Goal: Task Accomplishment & Management: Complete application form

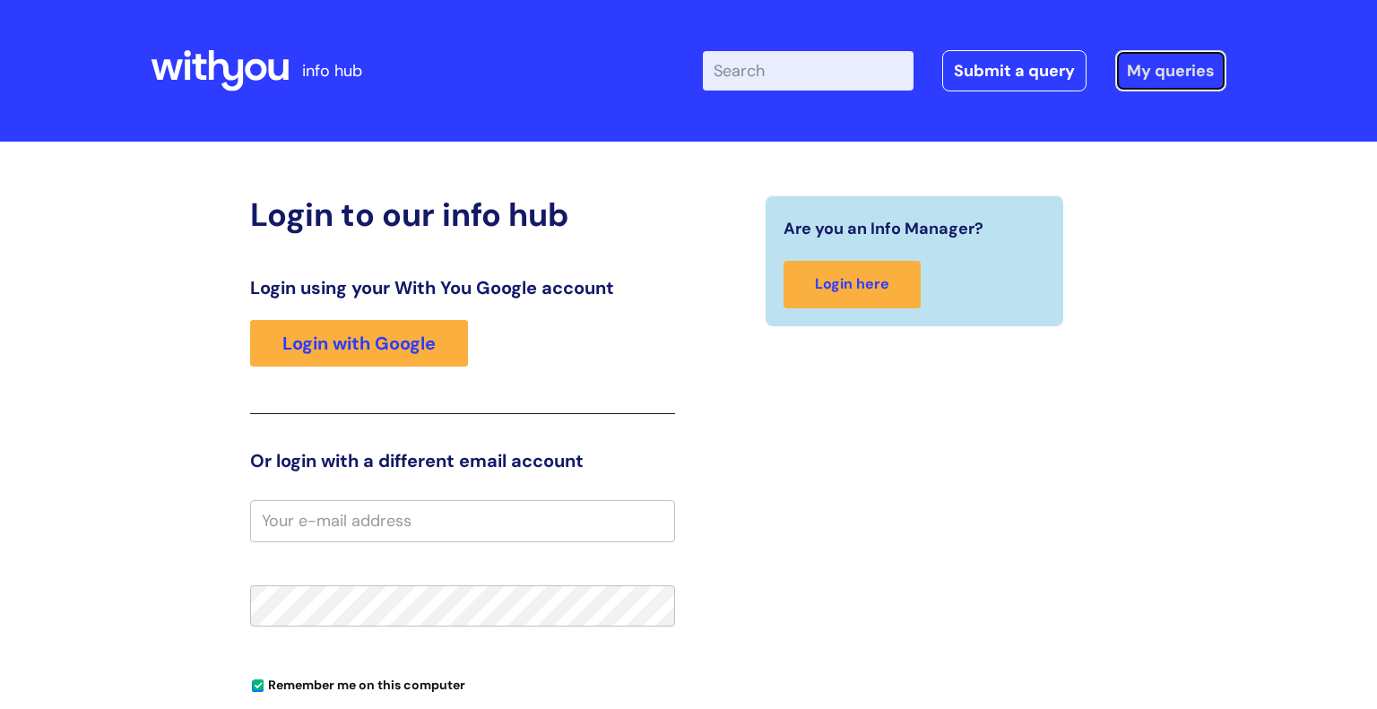
click at [1169, 67] on link "My queries" at bounding box center [1170, 70] width 111 height 41
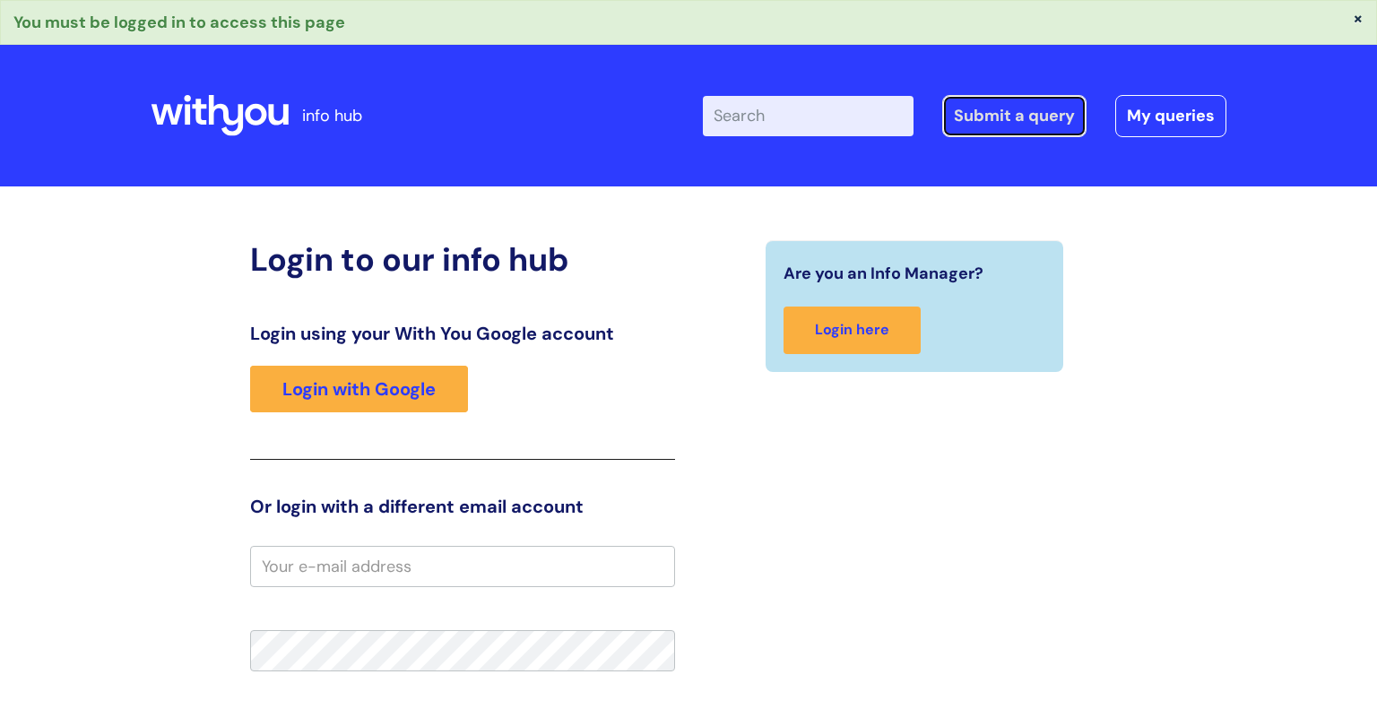
click at [1030, 111] on link "Submit a query" at bounding box center [1014, 115] width 144 height 41
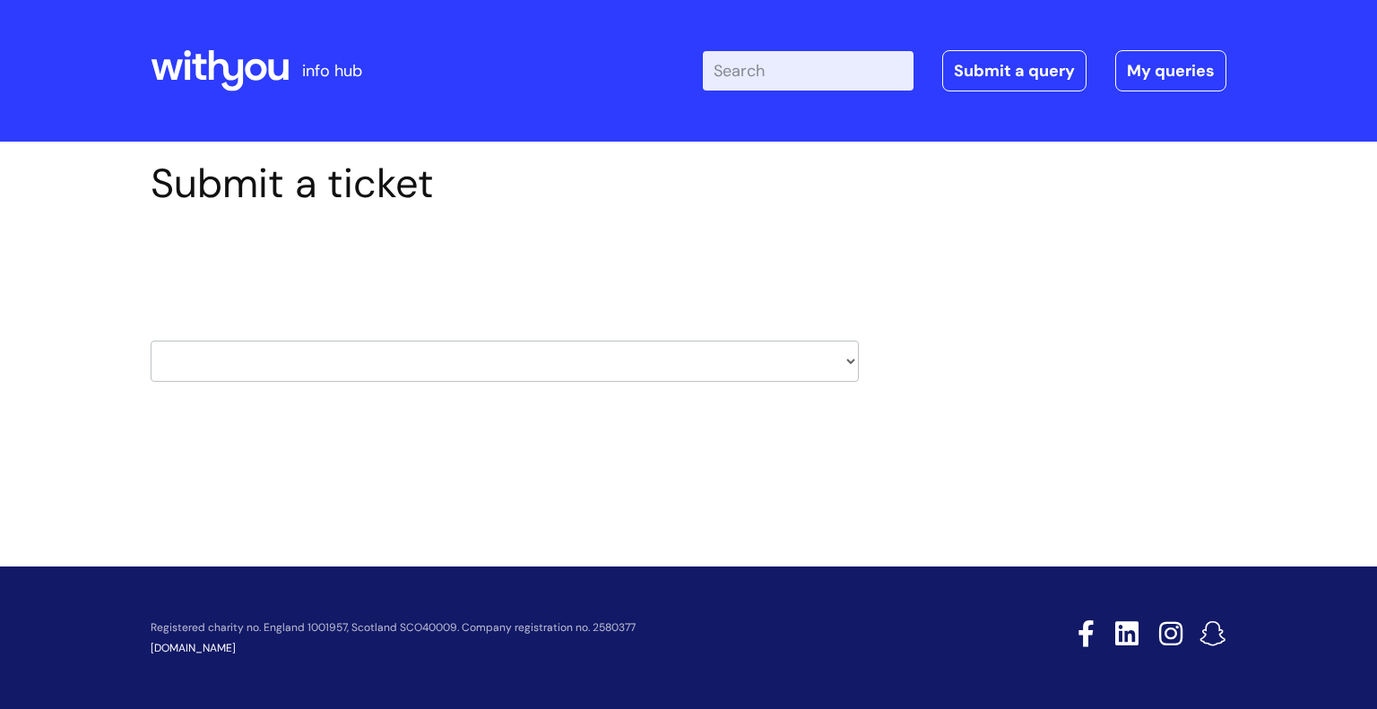
click at [248, 369] on select "HR / People IT and Support Clinical Drug Alerts Finance Accounts Data Support T…" at bounding box center [505, 361] width 708 height 41
select select "learning_and_development"
click at [151, 341] on select "HR / People IT and Support Clinical Drug Alerts Finance Accounts Data Support T…" at bounding box center [505, 361] width 708 height 41
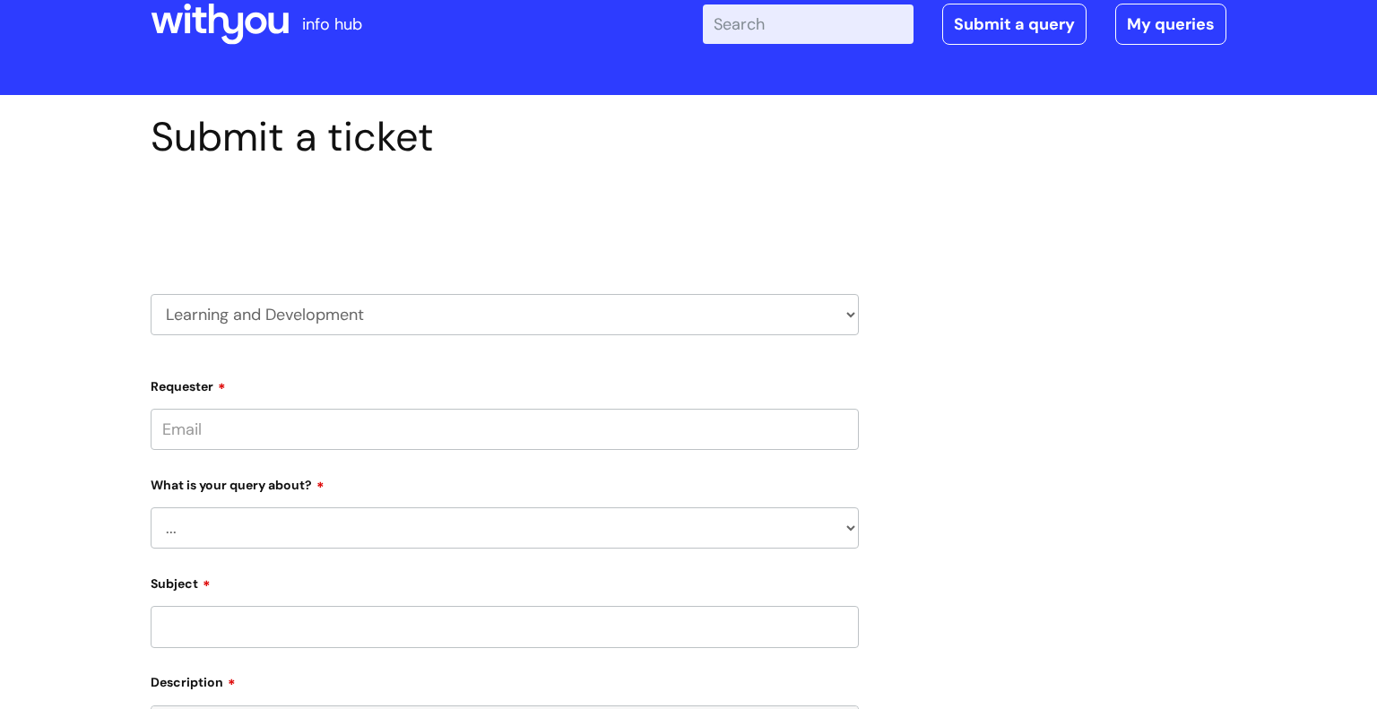
scroll to position [61, 0]
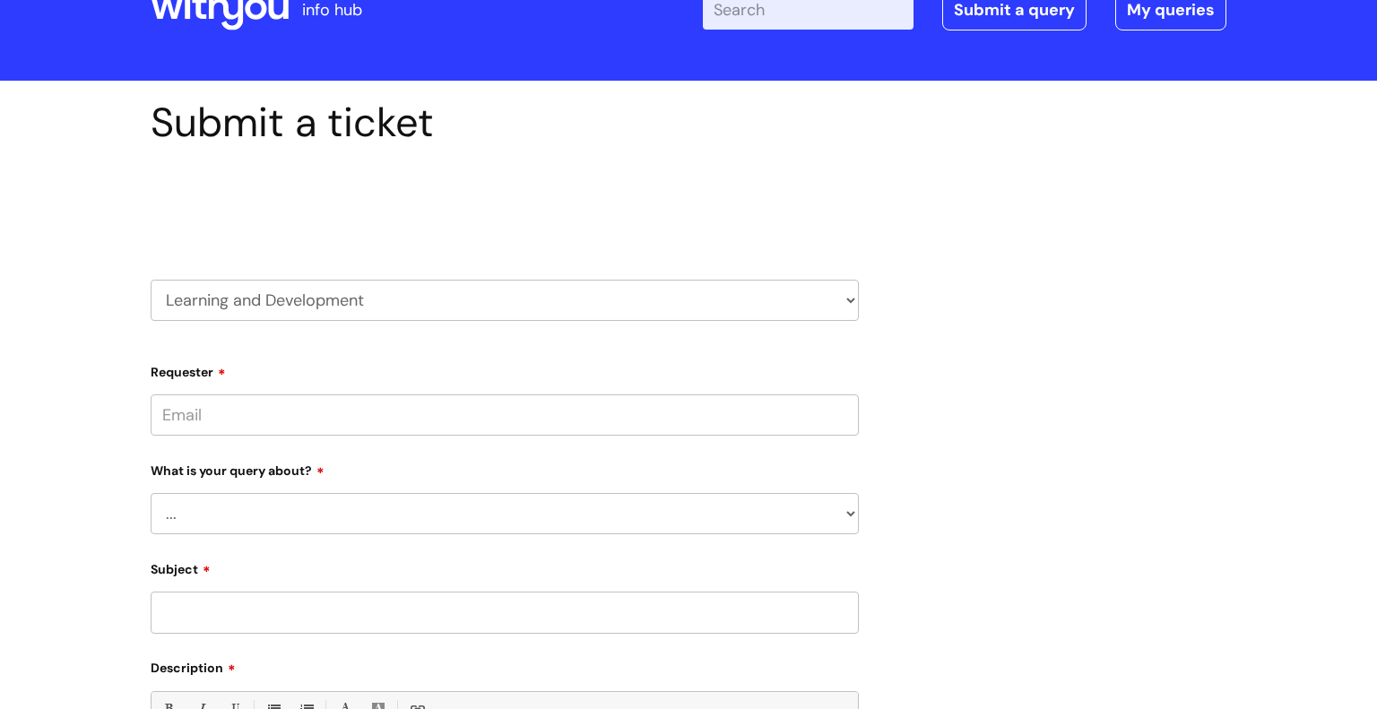
click at [689, 400] on input "Requester" at bounding box center [505, 415] width 708 height 41
type input "linda.percy@wearewithyou.org.uk"
click at [234, 511] on select "... Question about a training course or session booking Ask about apprenticeshi…" at bounding box center [505, 513] width 708 height 41
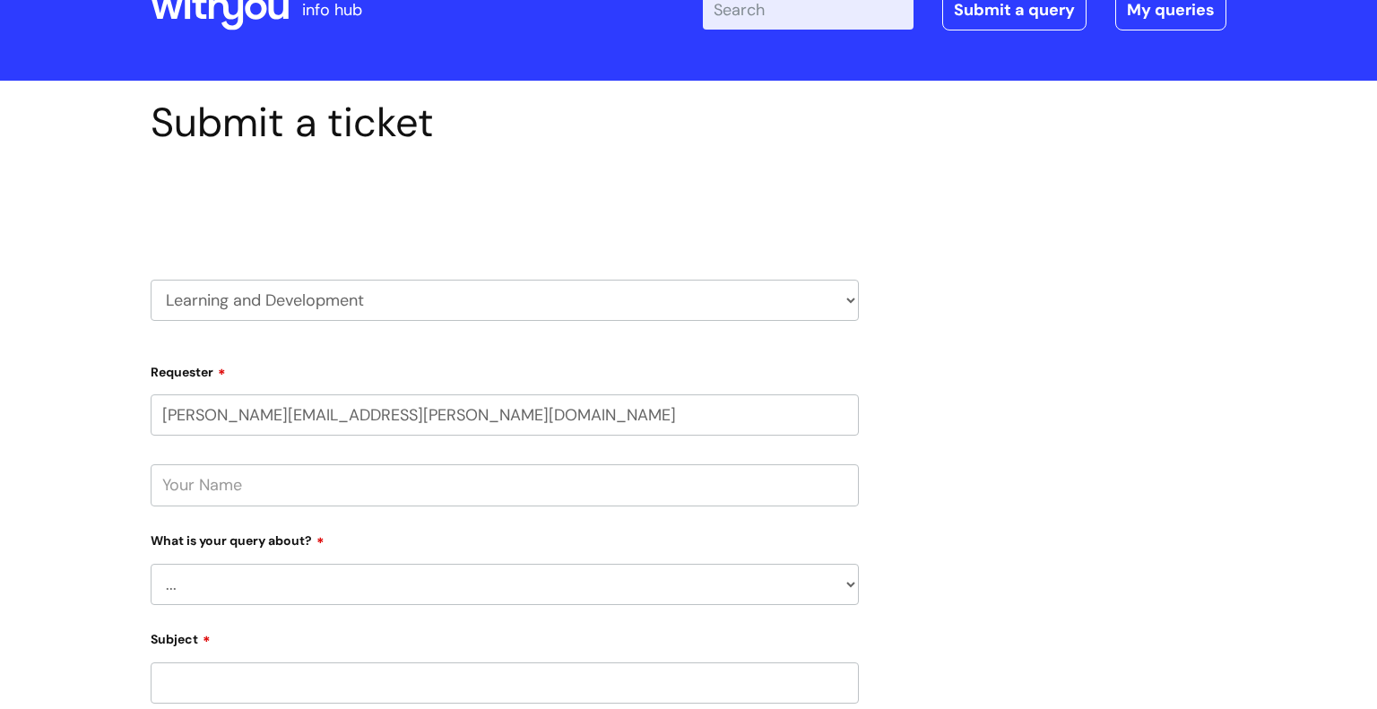
select select "Can’t log in or access learning"
click at [151, 564] on select "... Question about a training course or session booking Ask about apprenticeshi…" at bounding box center [505, 584] width 708 height 41
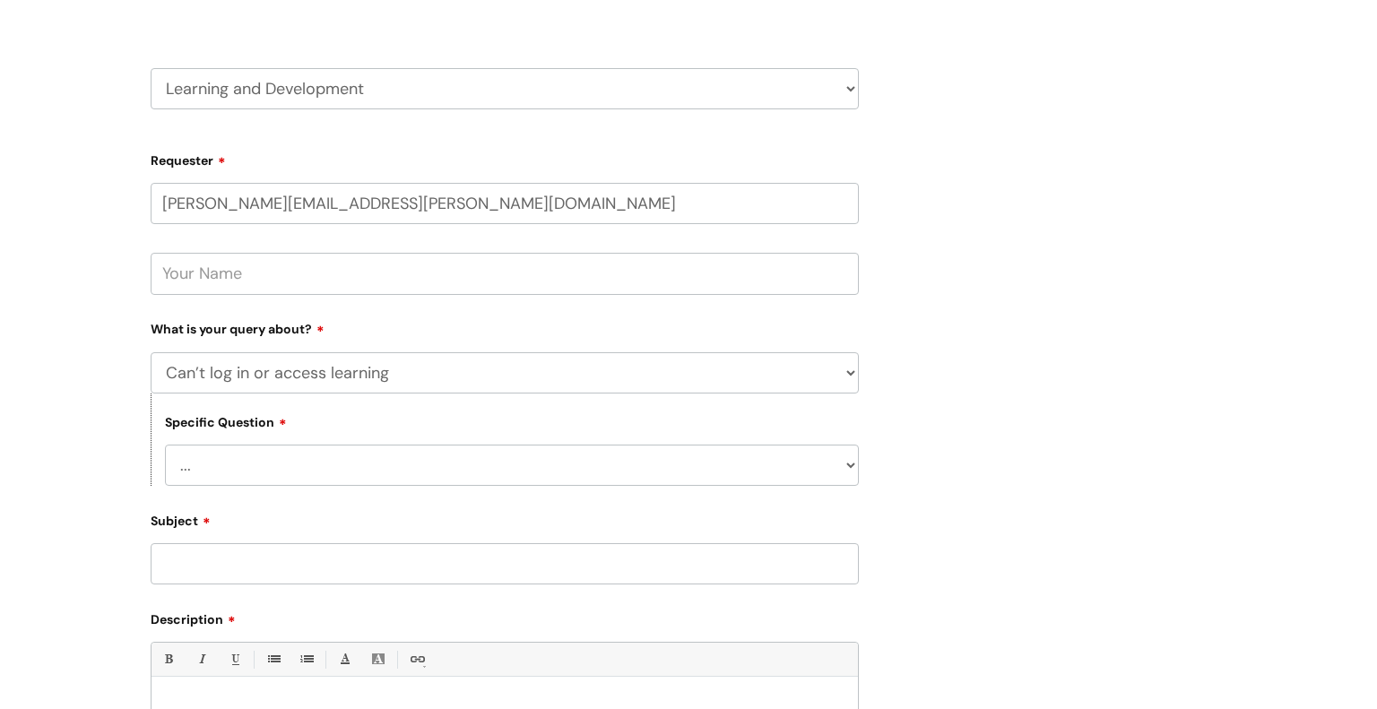
scroll to position [276, 0]
click at [836, 464] on select "... Issue accessing WithYou Learning Issue accessing an internal course Issue a…" at bounding box center [512, 461] width 694 height 41
select select "Issue accessing WithYou Learning"
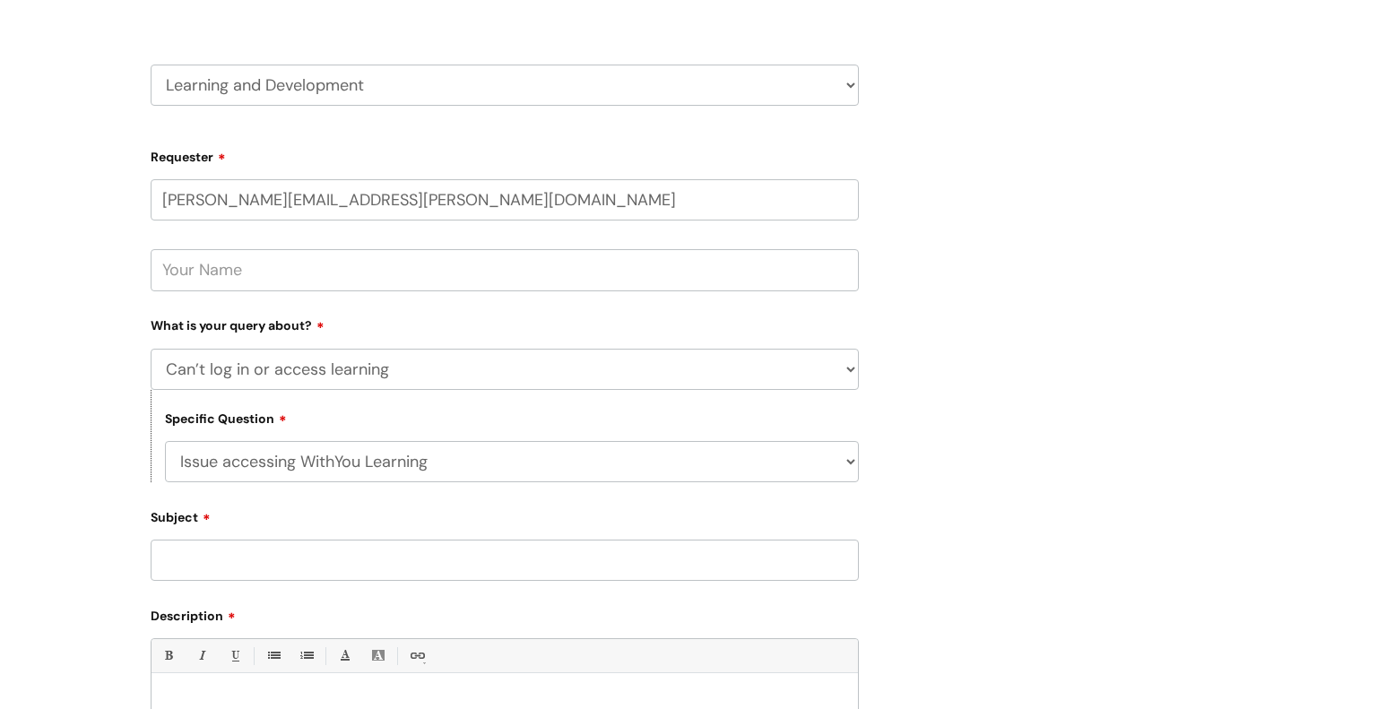
click at [165, 441] on select "... Issue accessing WithYou Learning Issue accessing an internal course Issue a…" at bounding box center [512, 461] width 694 height 41
click at [646, 559] on input "Subject" at bounding box center [505, 560] width 708 height 41
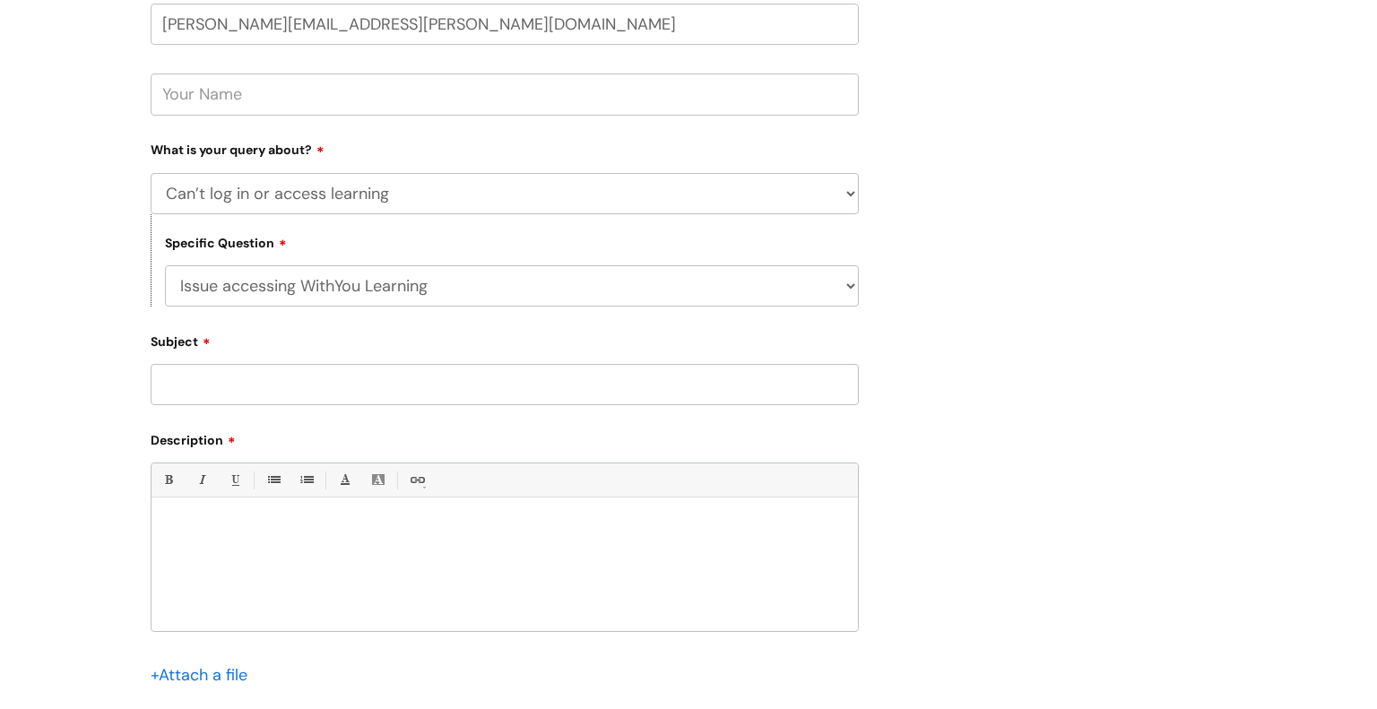
scroll to position [454, 0]
type input "autism training"
click at [198, 509] on div at bounding box center [505, 568] width 707 height 124
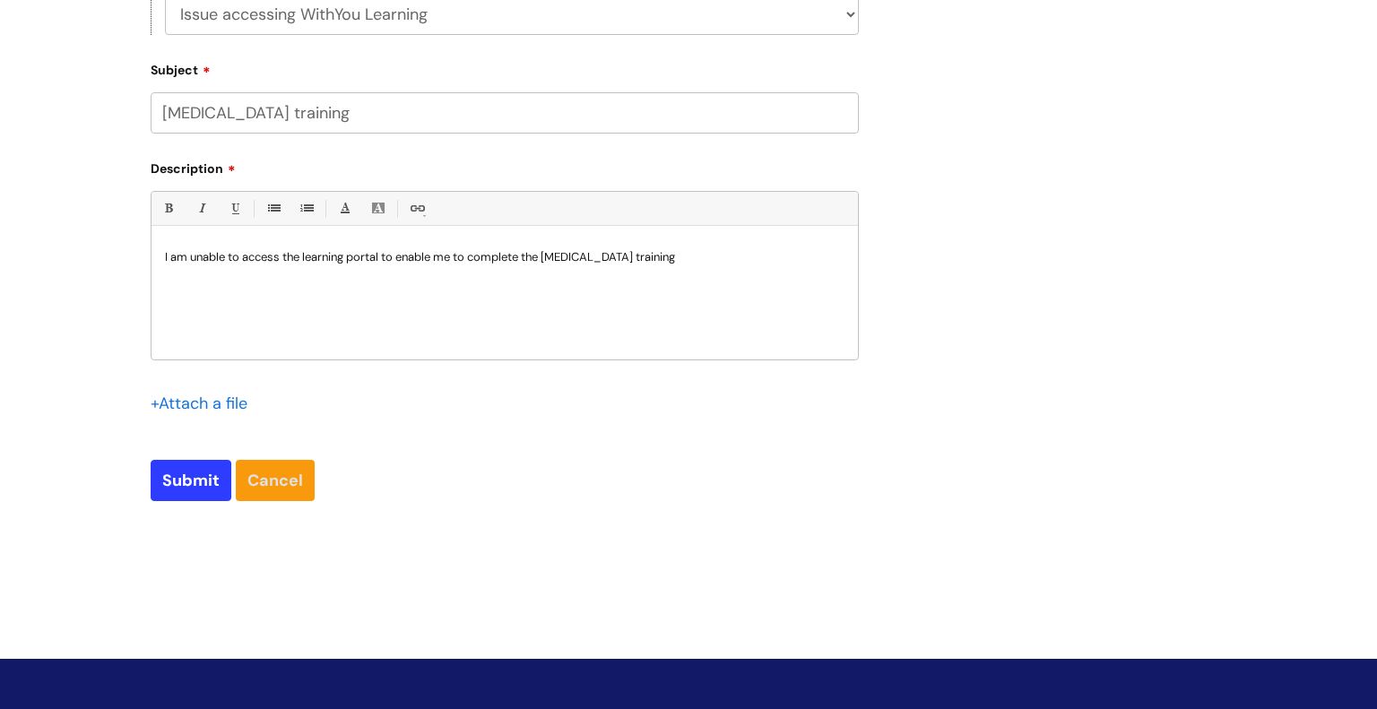
scroll to position [818, 0]
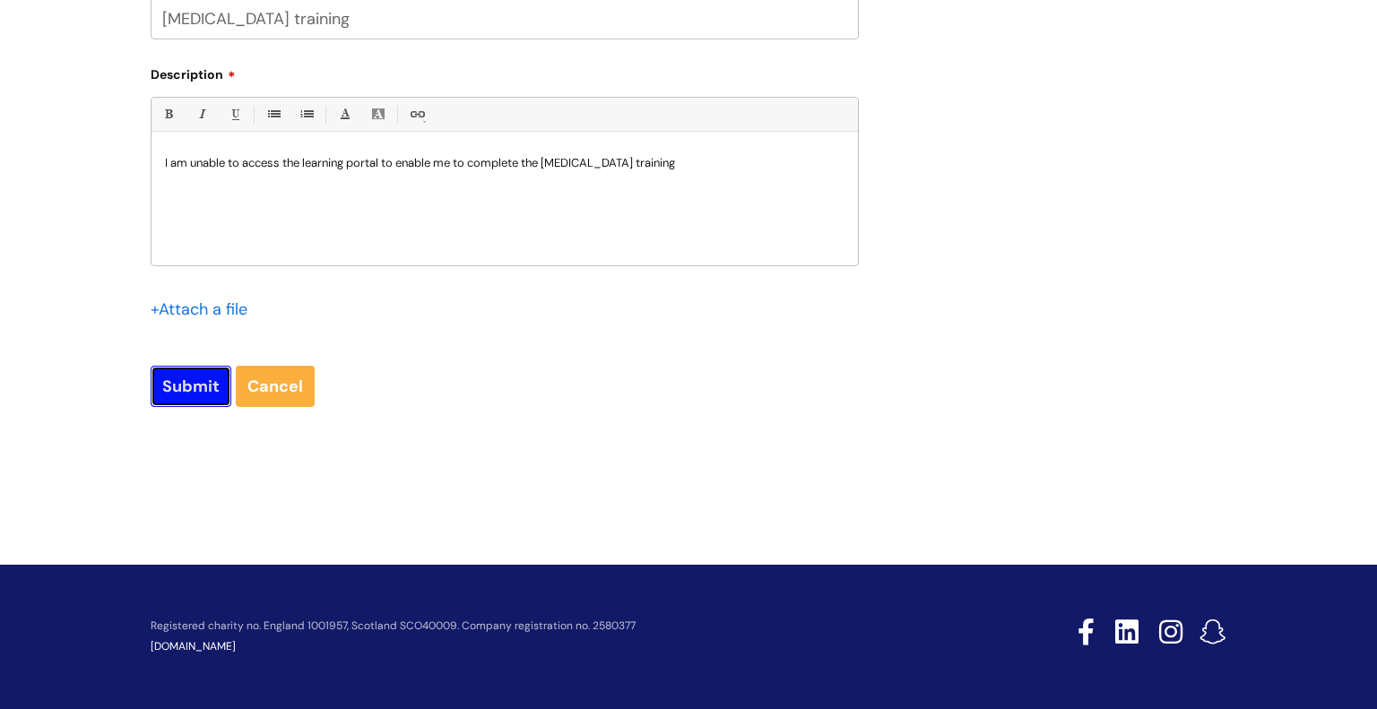
click at [173, 382] on input "Submit" at bounding box center [191, 386] width 81 height 41
type input "Please Wait..."
